Goal: Information Seeking & Learning: Learn about a topic

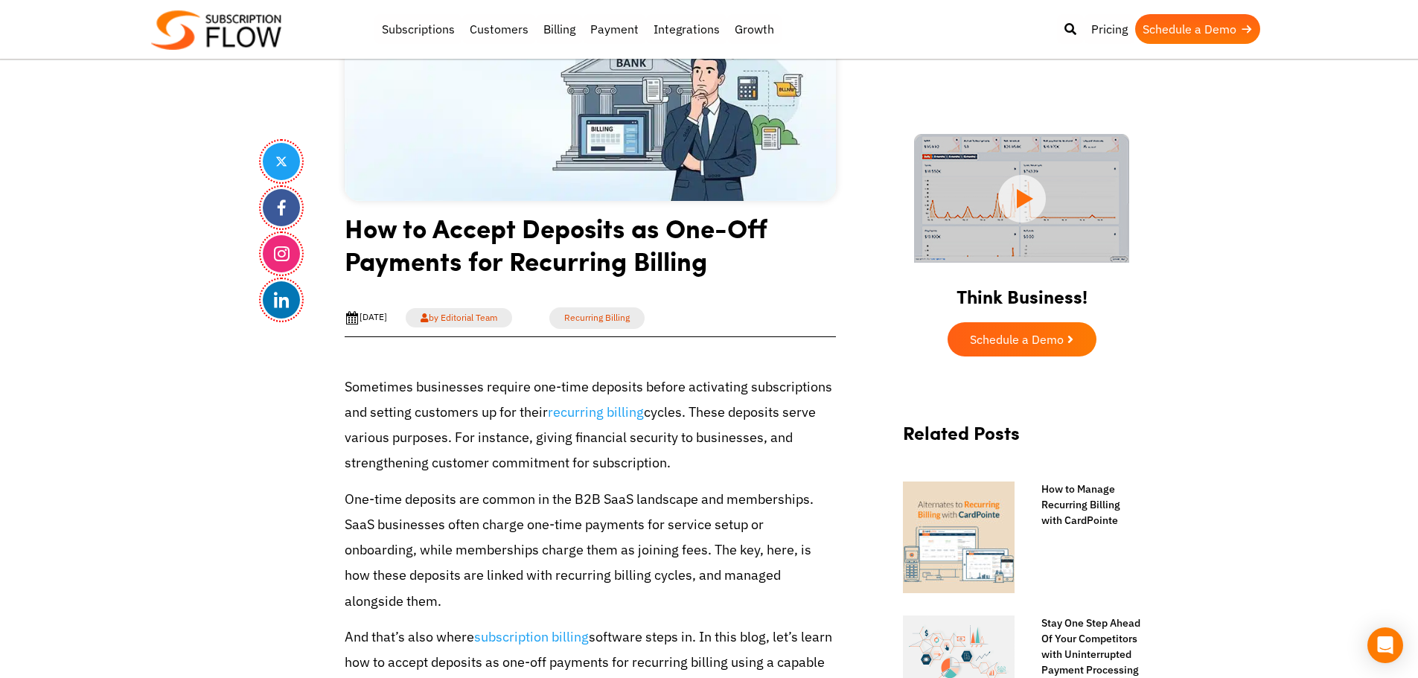
drag, startPoint x: 89, startPoint y: 252, endPoint x: 377, endPoint y: 47, distance: 353.9
drag, startPoint x: 573, startPoint y: 498, endPoint x: 700, endPoint y: 499, distance: 126.6
click at [700, 499] on p "One-time deposits are common in the B2B SaaS landscape and memberships. SaaS bu…" at bounding box center [590, 550] width 491 height 127
click at [695, 499] on p "One-time deposits are common in the B2B SaaS landscape and memberships. SaaS bu…" at bounding box center [590, 550] width 491 height 127
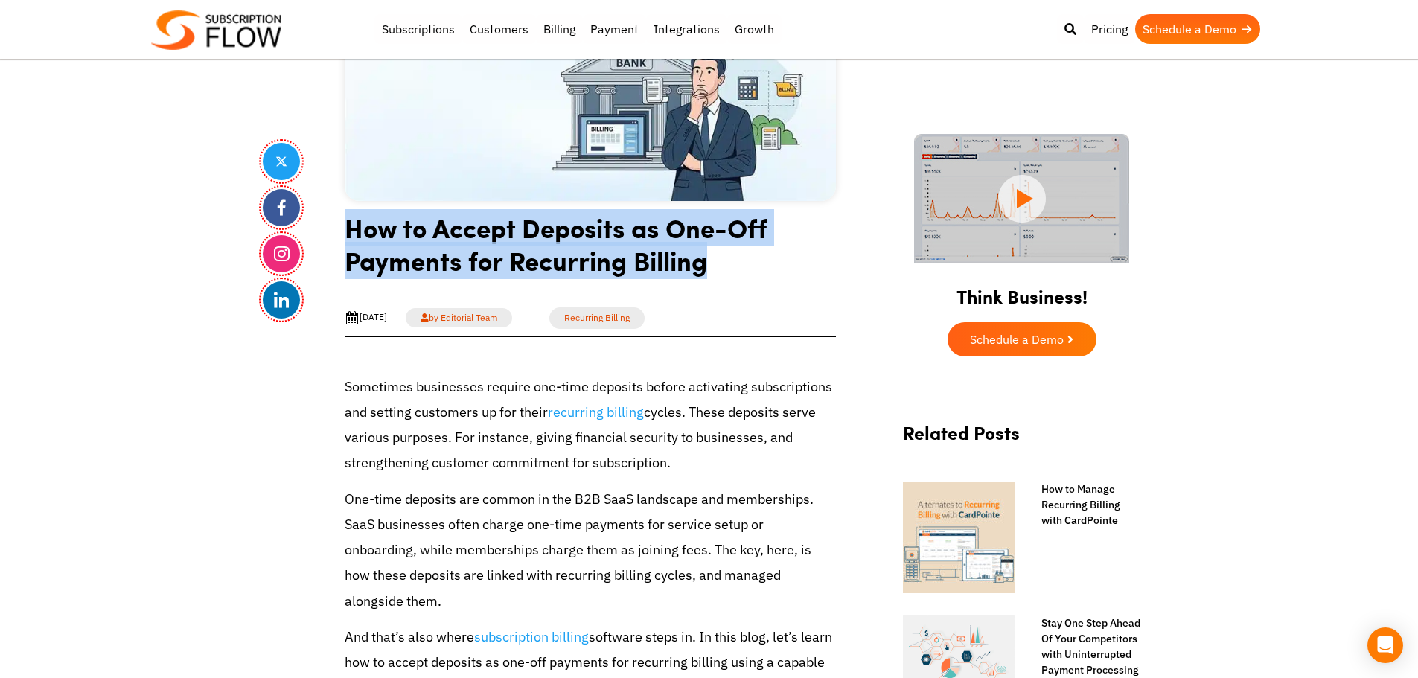
drag, startPoint x: 351, startPoint y: 231, endPoint x: 722, endPoint y: 259, distance: 372.6
click at [749, 258] on h1 "How to Accept Deposits as One-Off Payments for Recurring Billing" at bounding box center [590, 249] width 491 height 77
click at [595, 264] on h1 "How to Accept Deposits as One-Off Payments for Recurring Billing" at bounding box center [590, 249] width 491 height 77
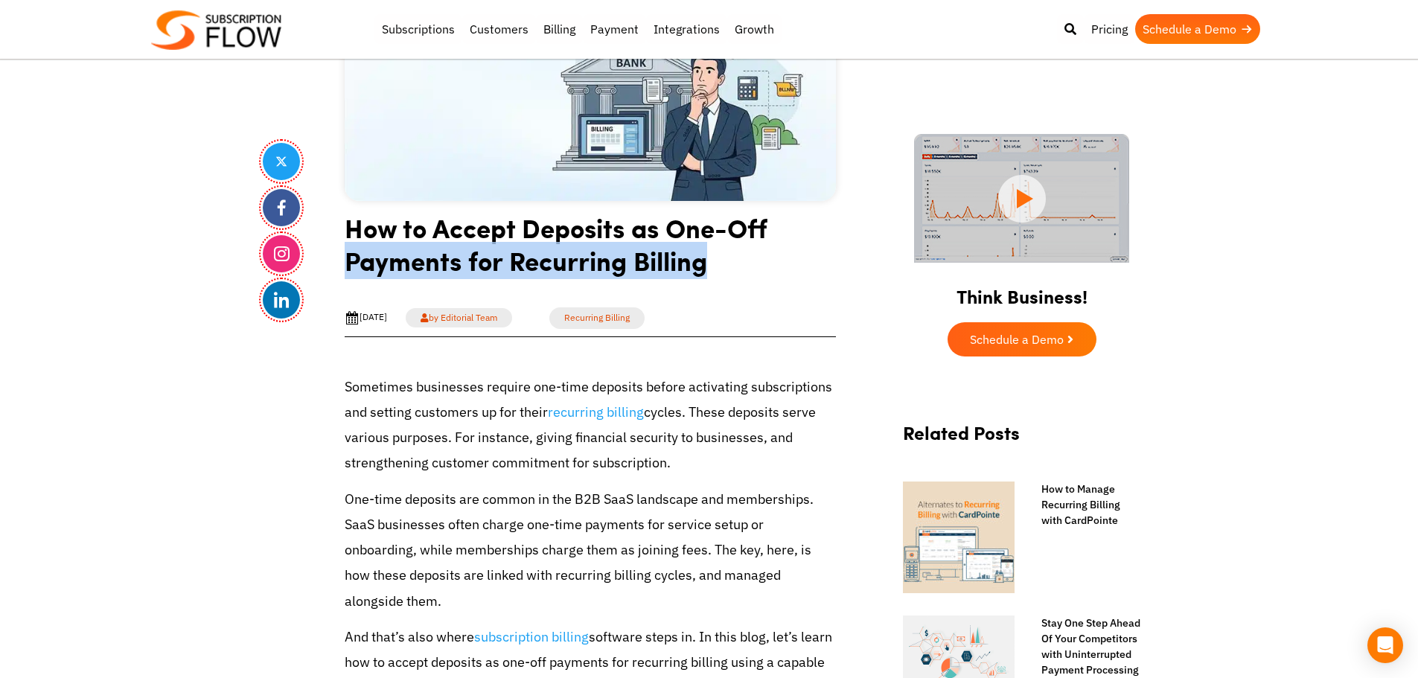
drag, startPoint x: 345, startPoint y: 262, endPoint x: 762, endPoint y: 272, distance: 416.3
click at [762, 272] on h1 "How to Accept Deposits as One-Off Payments for Recurring Billing" at bounding box center [590, 249] width 491 height 77
click at [625, 257] on h1 "How to Accept Deposits as One-Off Payments for Recurring Billing" at bounding box center [590, 249] width 491 height 77
drag, startPoint x: 549, startPoint y: 264, endPoint x: 595, endPoint y: 265, distance: 46.2
click at [753, 259] on h1 "How to Accept Deposits as One-Off Payments for Recurring Billing" at bounding box center [590, 249] width 491 height 77
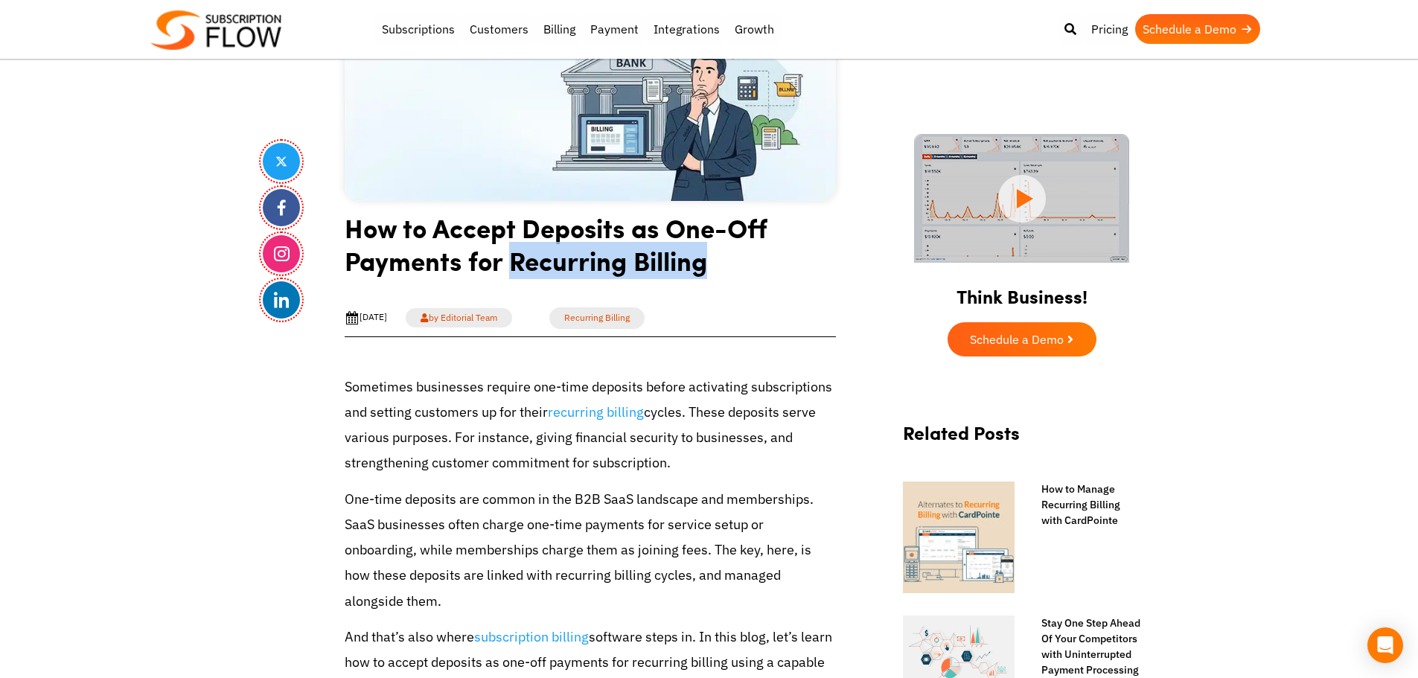
click at [595, 265] on h1 "How to Accept Deposits as One-Off Payments for Recurring Billing" at bounding box center [590, 249] width 491 height 77
